Goal: Transaction & Acquisition: Purchase product/service

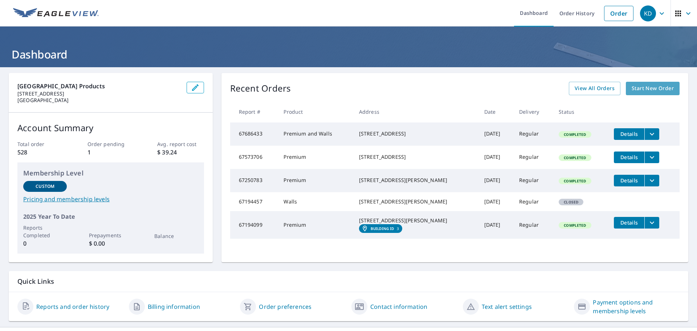
click at [650, 91] on span "Start New Order" at bounding box center [653, 88] width 42 height 9
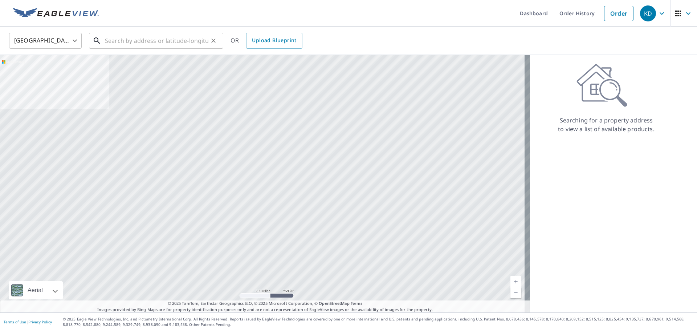
click at [130, 45] on input "text" at bounding box center [156, 40] width 103 height 20
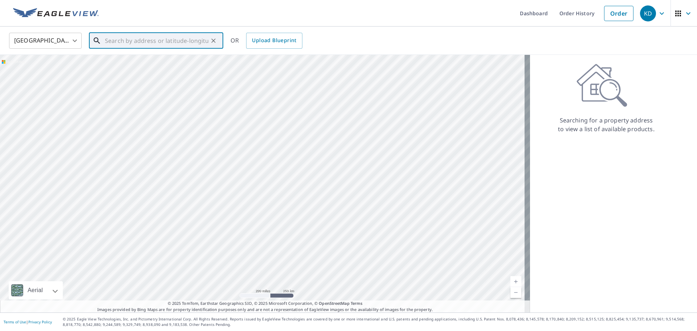
paste input "[STREET_ADDRESS]"
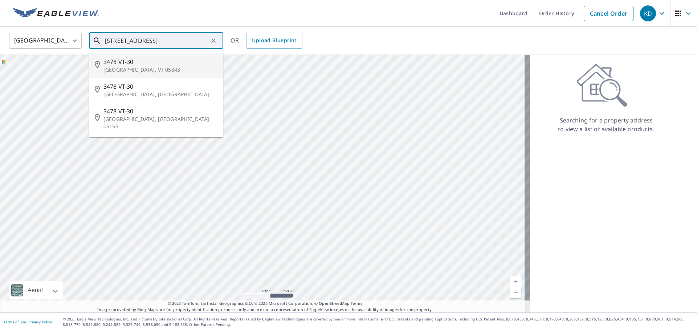
click at [131, 70] on p "[GEOGRAPHIC_DATA], VT 05343" at bounding box center [160, 69] width 114 height 7
type input "[STREET_ADDRESS]"
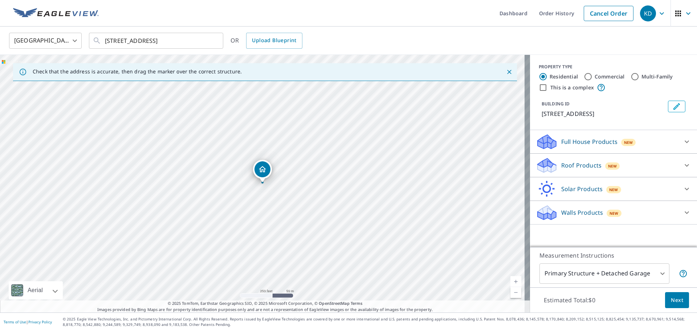
click at [510, 278] on link "Current Level 17, Zoom In" at bounding box center [515, 281] width 11 height 11
click at [510, 278] on link "Current Level 18, Zoom In" at bounding box center [515, 281] width 11 height 11
click at [510, 290] on link "Current Level 19, Zoom Out" at bounding box center [515, 292] width 11 height 11
click at [510, 290] on link "Current Level 18, Zoom Out" at bounding box center [515, 292] width 11 height 11
click at [510, 290] on link "Current Level 17, Zoom Out" at bounding box center [515, 292] width 11 height 11
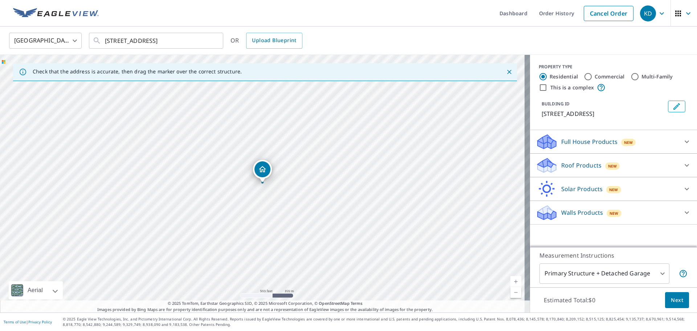
click at [510, 289] on link "Current Level 16, Zoom Out" at bounding box center [515, 292] width 11 height 11
click at [510, 291] on link "Current Level 15, Zoom Out" at bounding box center [515, 292] width 11 height 11
click at [510, 291] on link "Current Level 14, Zoom Out" at bounding box center [515, 292] width 11 height 11
drag, startPoint x: 404, startPoint y: 239, endPoint x: 397, endPoint y: 221, distance: 19.1
click at [397, 221] on div "[STREET_ADDRESS]" at bounding box center [265, 183] width 530 height 257
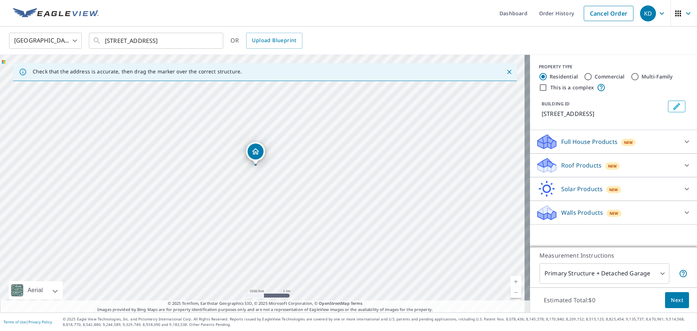
click at [510, 279] on link "Current Level 13, Zoom In" at bounding box center [515, 281] width 11 height 11
click at [513, 279] on link "Current Level 14, Zoom In" at bounding box center [515, 281] width 11 height 11
drag, startPoint x: 433, startPoint y: 222, endPoint x: 429, endPoint y: 191, distance: 31.5
click at [429, 191] on div "[STREET_ADDRESS]" at bounding box center [265, 183] width 530 height 257
drag, startPoint x: 429, startPoint y: 203, endPoint x: 431, endPoint y: 124, distance: 78.0
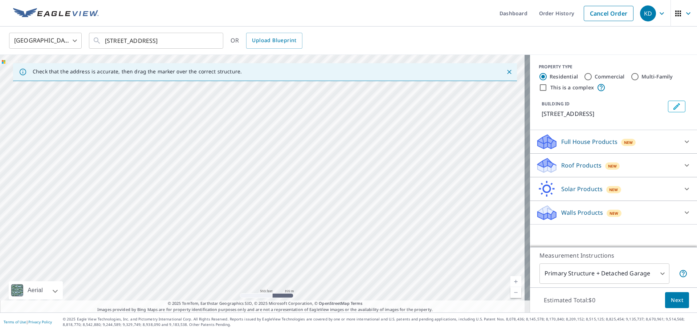
click at [431, 124] on div "[STREET_ADDRESS]" at bounding box center [265, 183] width 530 height 257
click at [416, 137] on div "[STREET_ADDRESS]" at bounding box center [265, 183] width 530 height 257
click at [295, 193] on div "[STREET_ADDRESS]" at bounding box center [265, 183] width 530 height 257
